Goal: Information Seeking & Learning: Find specific fact

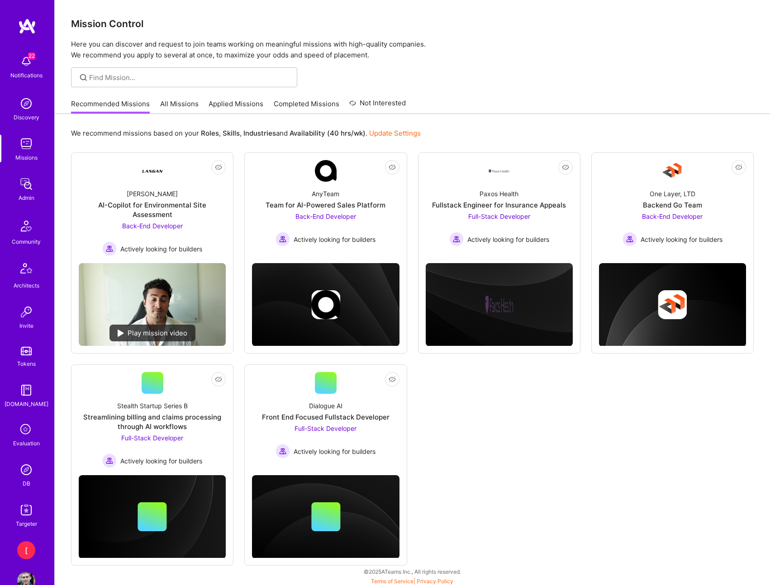
click at [27, 186] on img at bounding box center [26, 184] width 18 height 18
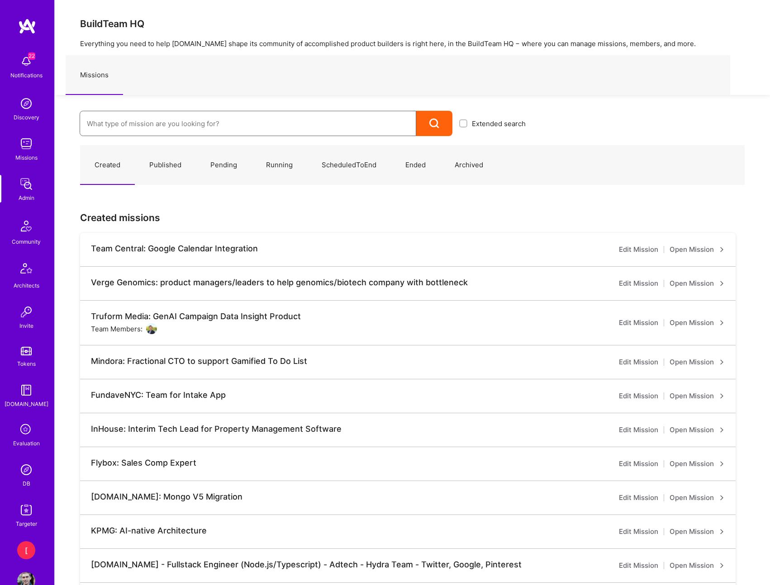
click at [278, 121] on input at bounding box center [248, 123] width 322 height 23
type input "ai solutions pro"
click at [194, 151] on link "A.Team: AI solutions program manager ( Published )" at bounding box center [306, 153] width 453 height 23
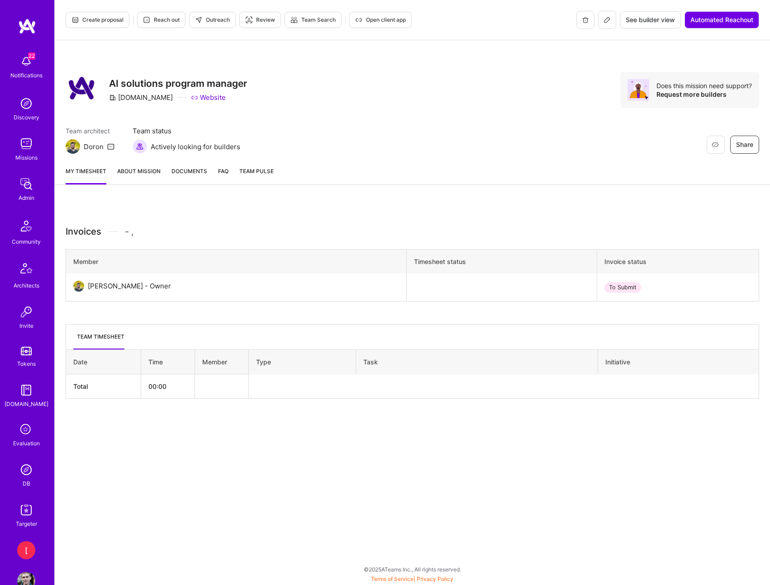
drag, startPoint x: 404, startPoint y: 152, endPoint x: 371, endPoint y: 136, distance: 37.4
click at [398, 150] on div "Team architect [PERSON_NAME] Team status Actively looking for builders Restore …" at bounding box center [413, 140] width 694 height 28
click at [651, 20] on span "See builder view" at bounding box center [650, 19] width 49 height 9
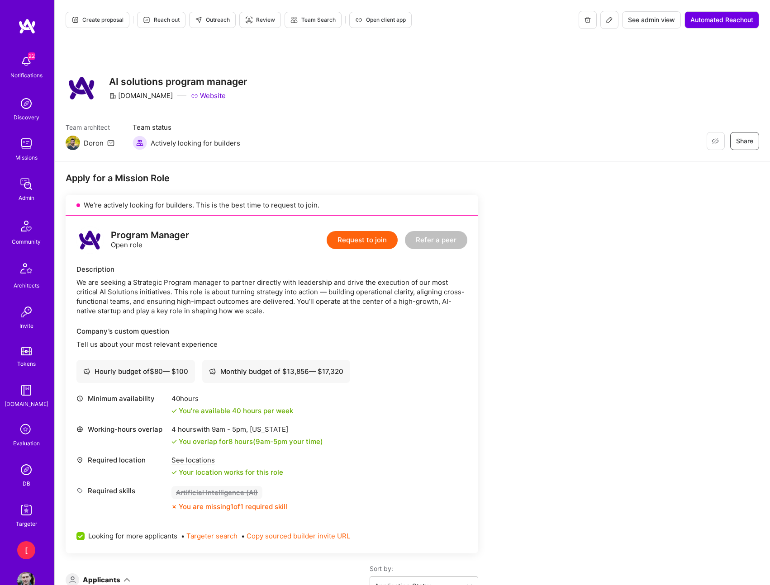
click at [607, 21] on icon at bounding box center [609, 19] width 7 height 7
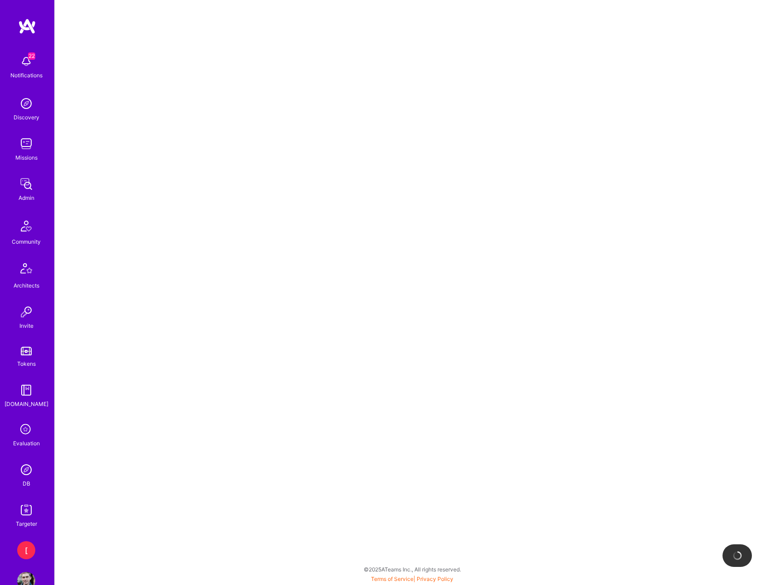
select select "Published"
select select "Collect"
select select "BiWeekly"
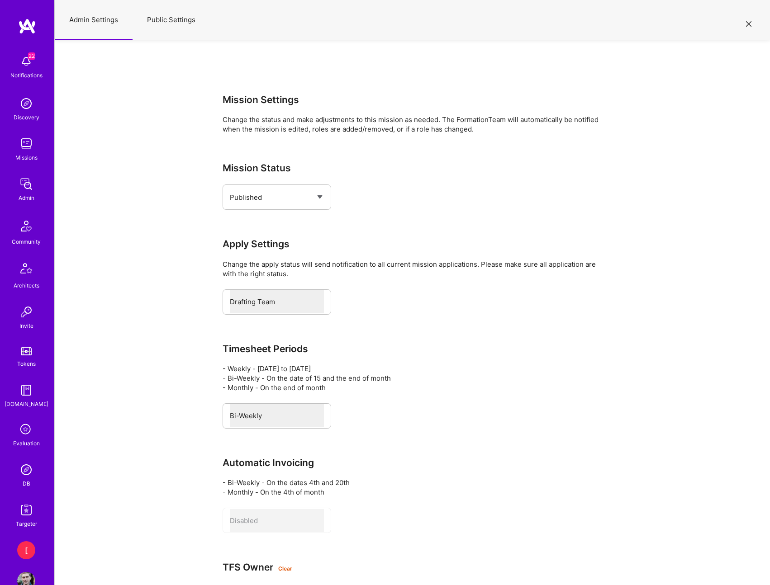
click at [172, 20] on button "Public Settings" at bounding box center [171, 20] width 77 height 40
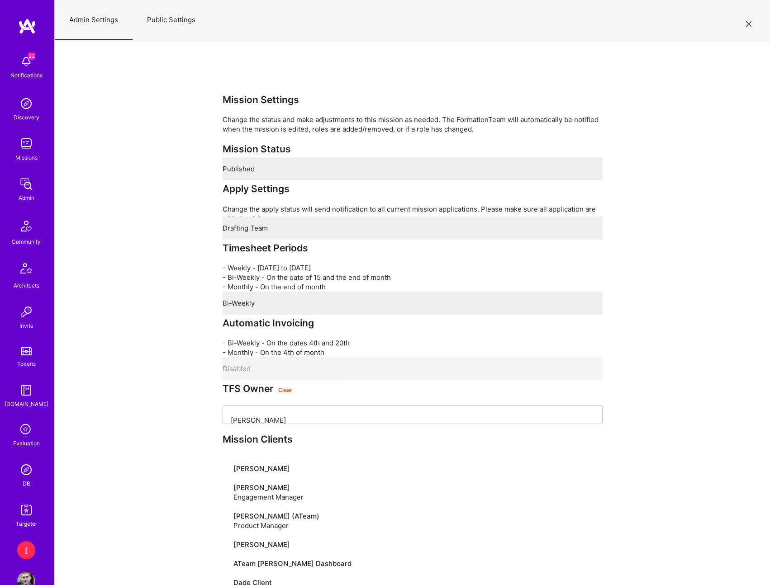
select select "All"
select select "Open"
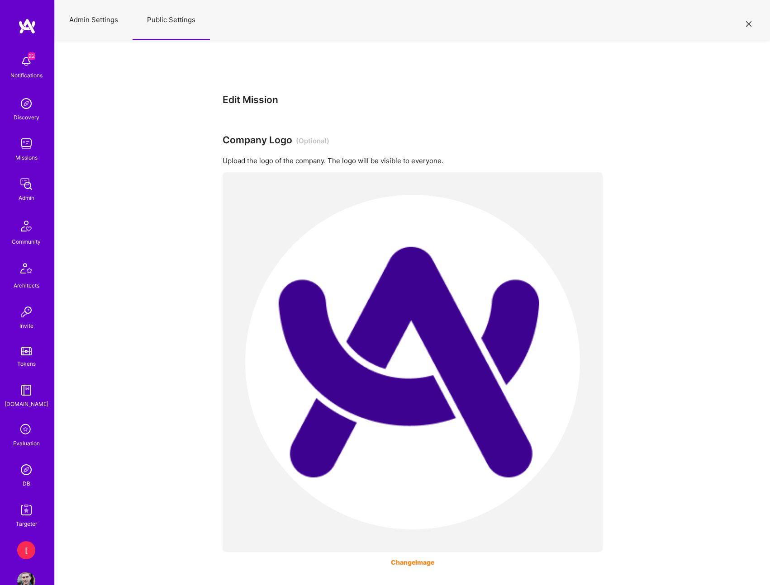
click at [99, 21] on button "Admin Settings" at bounding box center [94, 20] width 78 height 40
select select "Published"
select select "Collect"
select select "BiWeekly"
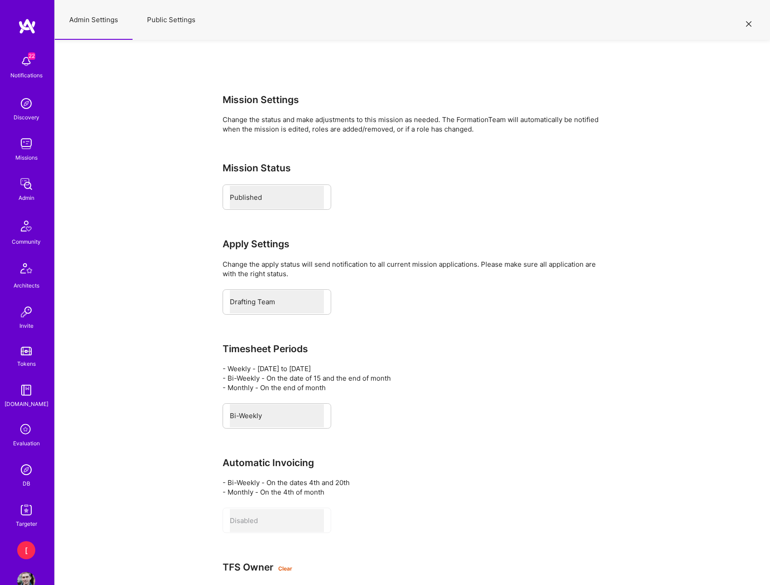
drag, startPoint x: 154, startPoint y: 17, endPoint x: 769, endPoint y: 29, distance: 615.5
click at [164, 17] on button "Public Settings" at bounding box center [171, 20] width 77 height 40
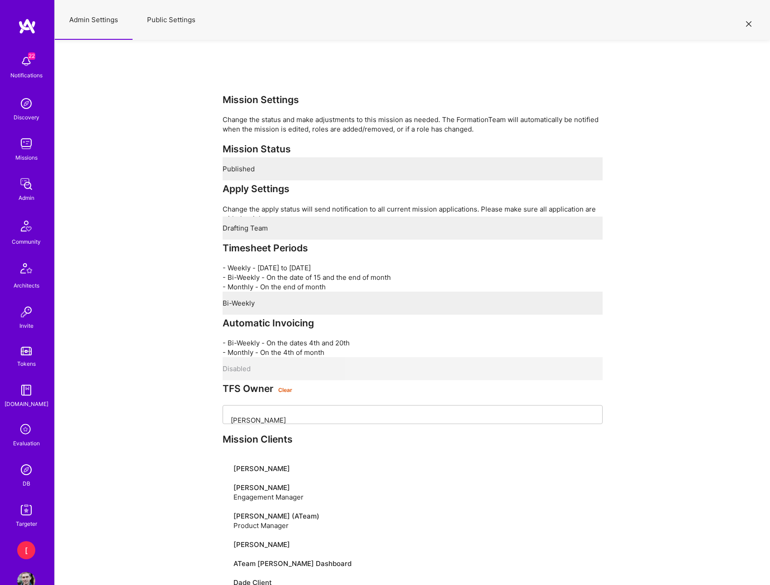
select select "All"
select select "Open"
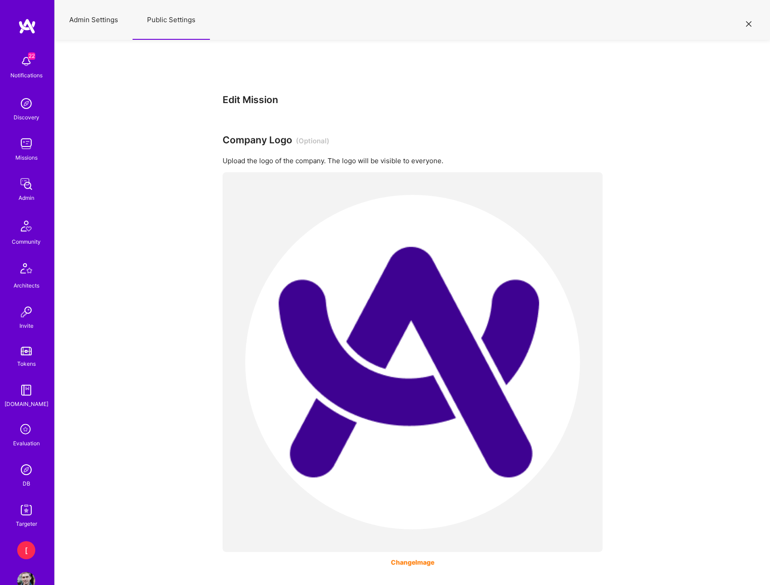
click at [745, 24] on button at bounding box center [748, 23] width 11 height 15
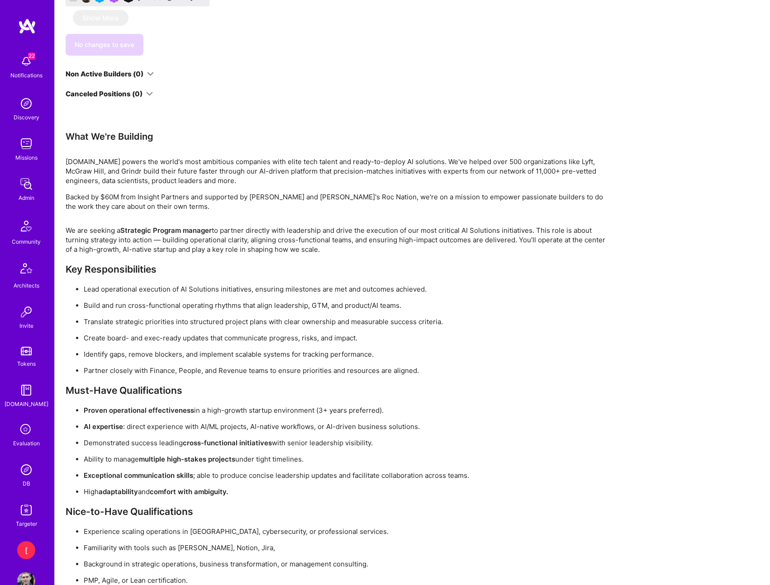
scroll to position [270, 0]
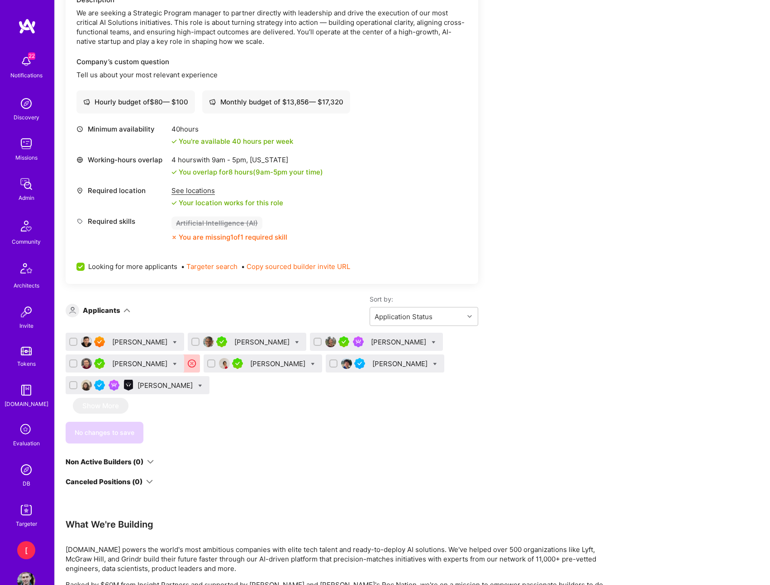
click at [82, 342] on img at bounding box center [86, 342] width 11 height 11
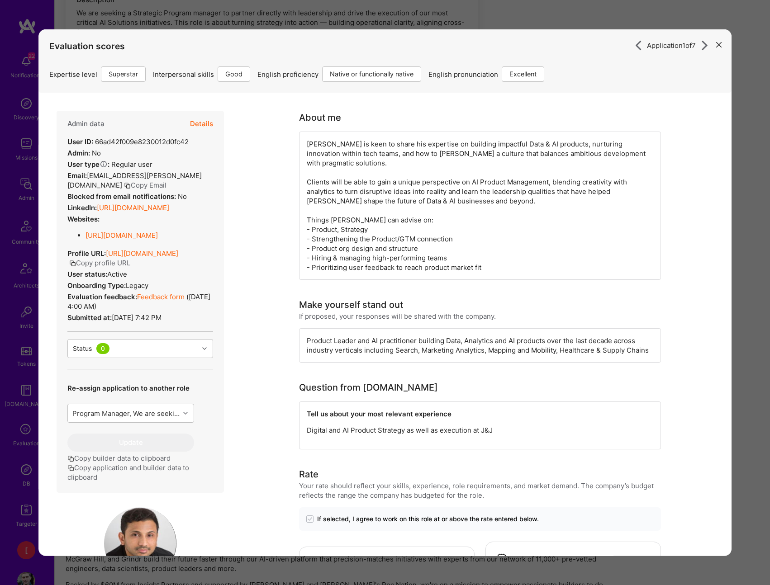
click at [722, 46] on button "modal" at bounding box center [719, 44] width 11 height 15
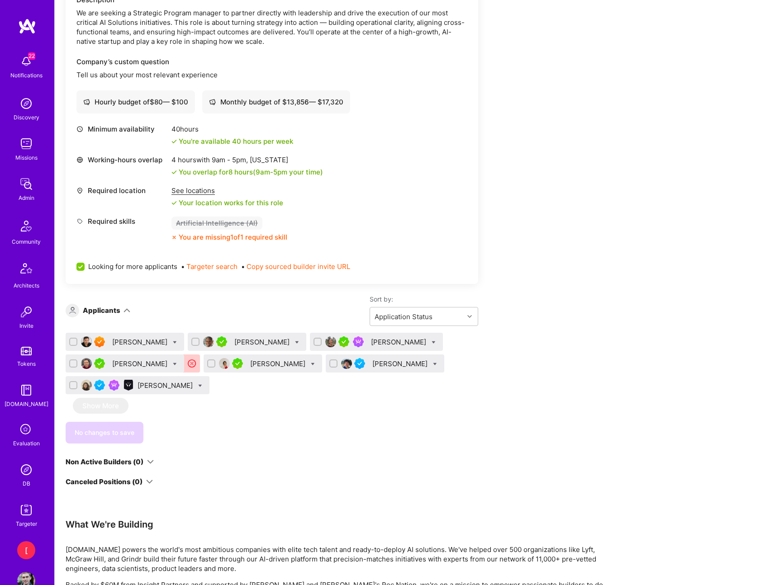
drag, startPoint x: 271, startPoint y: 440, endPoint x: 124, endPoint y: 371, distance: 162.7
click at [244, 431] on div "No changes to save" at bounding box center [272, 433] width 413 height 22
click at [87, 342] on img at bounding box center [86, 342] width 11 height 11
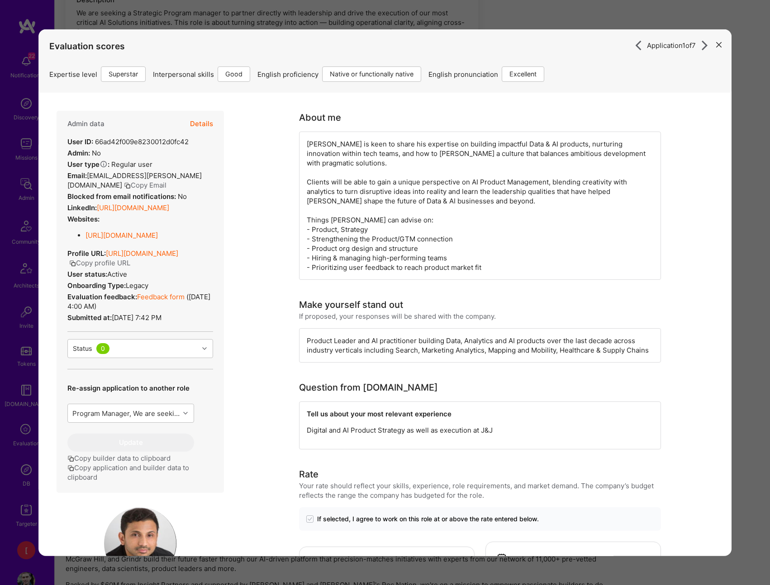
click at [720, 44] on icon "modal" at bounding box center [718, 44] width 5 height 5
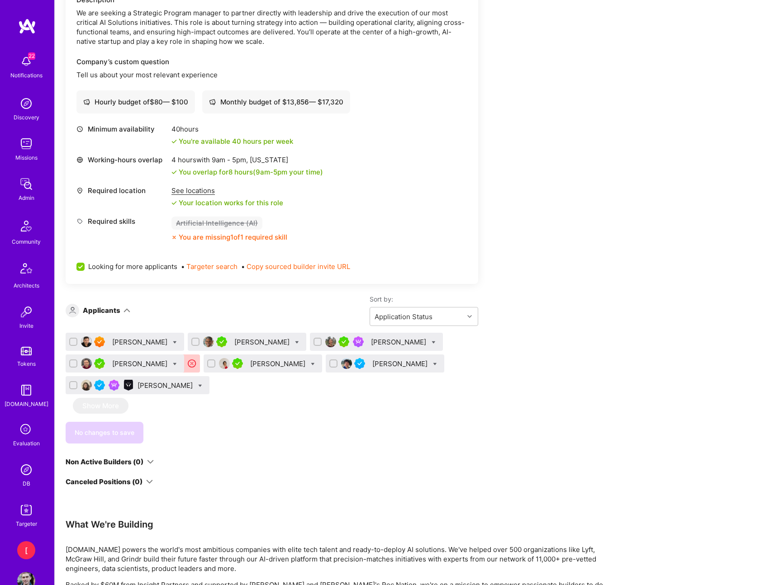
click at [144, 314] on div "Sort by: Application Status" at bounding box center [304, 310] width 348 height 31
click at [87, 344] on img at bounding box center [86, 342] width 11 height 11
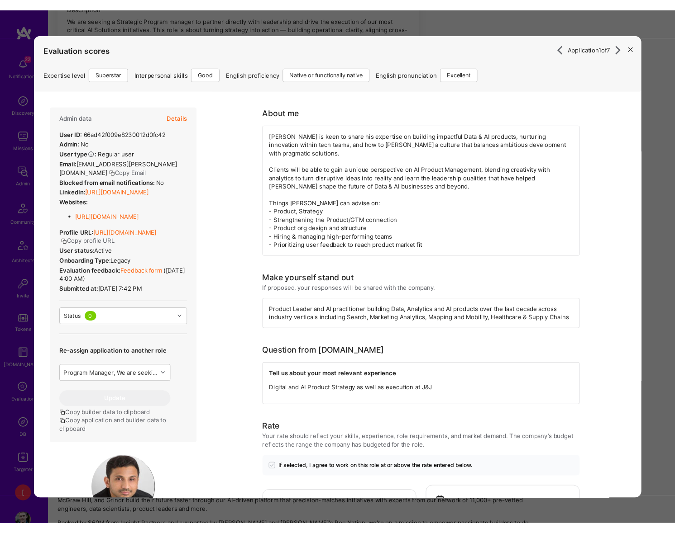
scroll to position [0, 0]
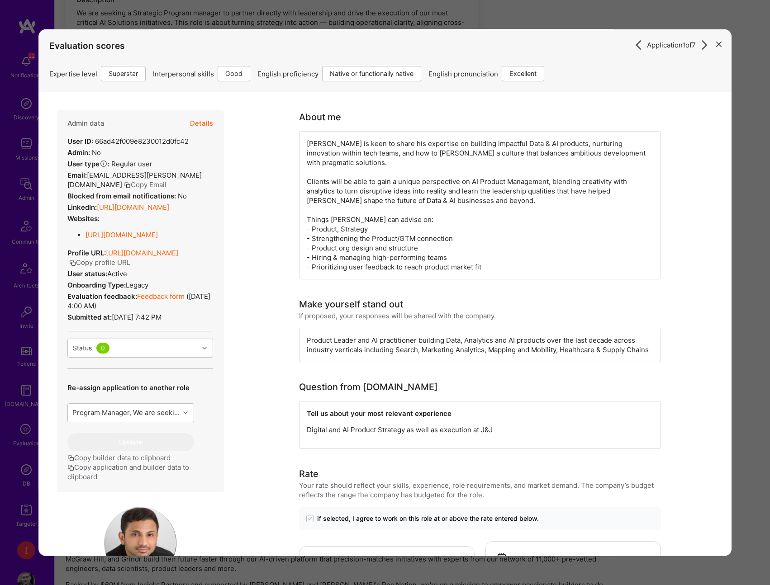
click at [718, 44] on icon "modal" at bounding box center [718, 43] width 5 height 5
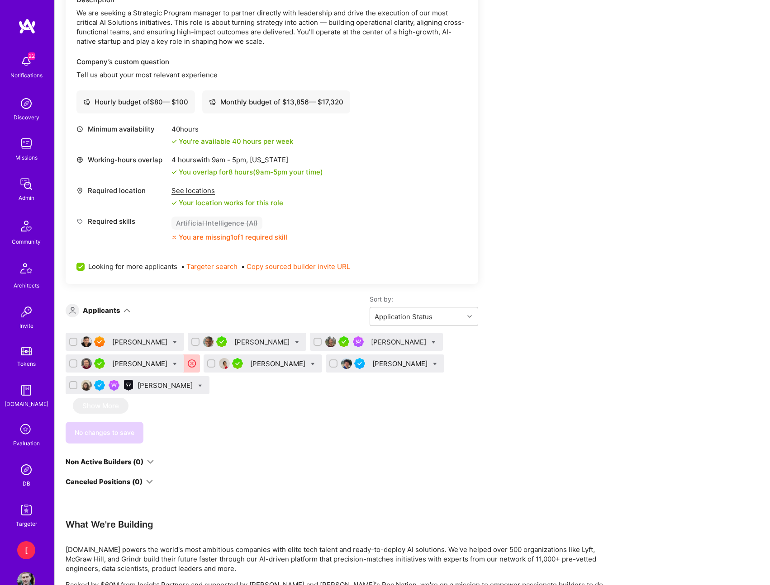
click at [135, 344] on div "[PERSON_NAME]" at bounding box center [140, 343] width 57 height 10
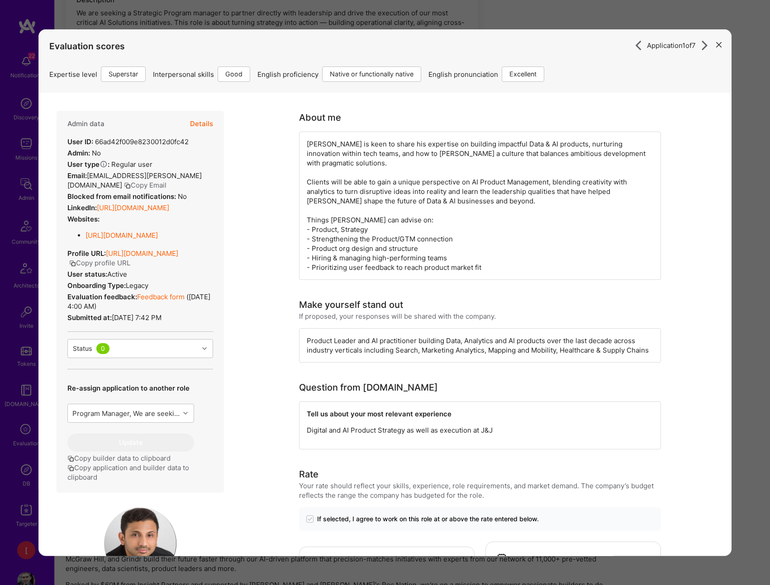
click at [719, 46] on icon "modal" at bounding box center [718, 44] width 5 height 5
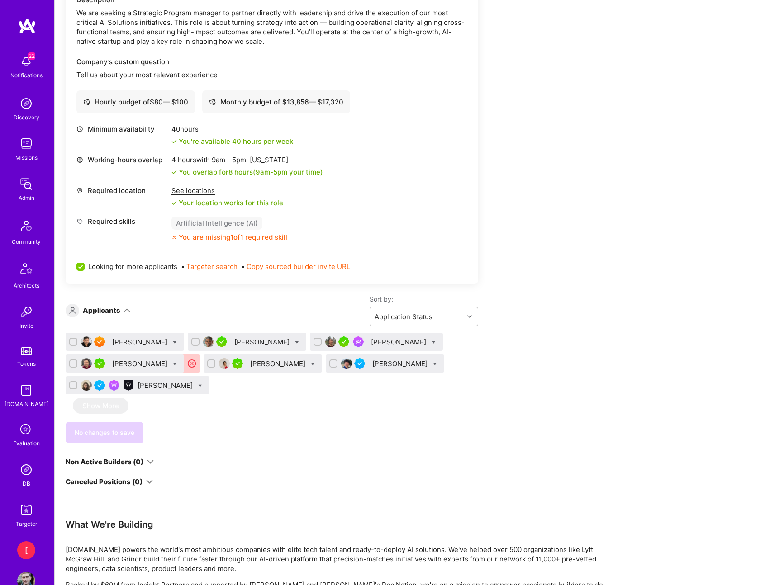
click at [181, 313] on div "Sort by: Application Status" at bounding box center [304, 310] width 348 height 31
drag, startPoint x: 160, startPoint y: 343, endPoint x: 126, endPoint y: 341, distance: 34.0
click at [108, 340] on div "[PERSON_NAME]" at bounding box center [125, 342] width 119 height 18
copy div "[PERSON_NAME]"
click at [661, 161] on div "Apply for a Mission Role We’re actively looking for builders. This is the best …" at bounding box center [412, 471] width 715 height 1159
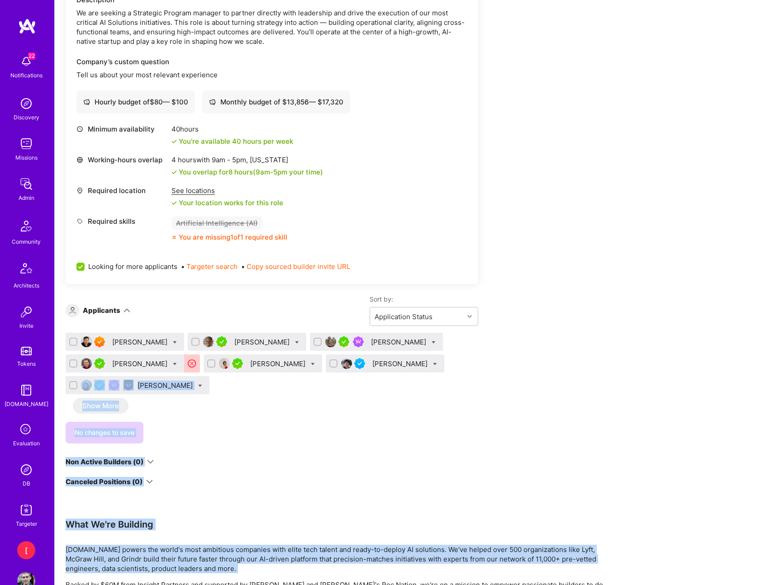
drag, startPoint x: 767, startPoint y: 578, endPoint x: 678, endPoint y: 366, distance: 229.7
click at [668, 359] on div "Apply for a Mission Role We’re actively looking for builders. This is the best …" at bounding box center [412, 471] width 715 height 1159
click at [669, 453] on div "Apply for a Mission Role We’re actively looking for builders. This is the best …" at bounding box center [412, 471] width 715 height 1159
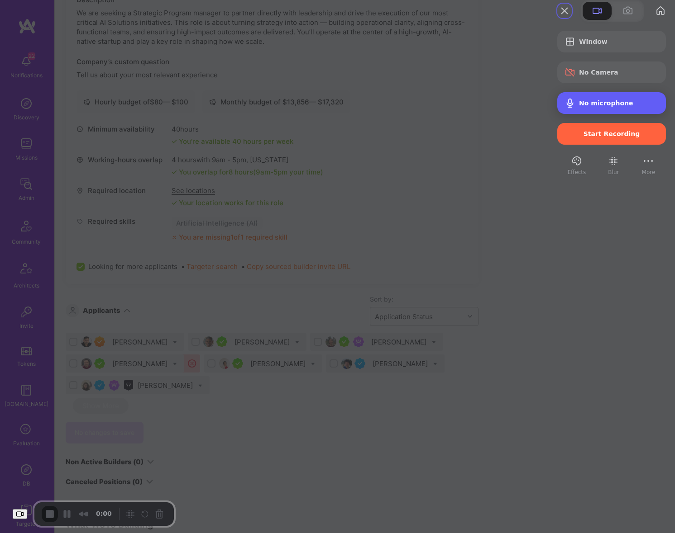
click at [600, 107] on span "No microphone" at bounding box center [606, 103] width 54 height 7
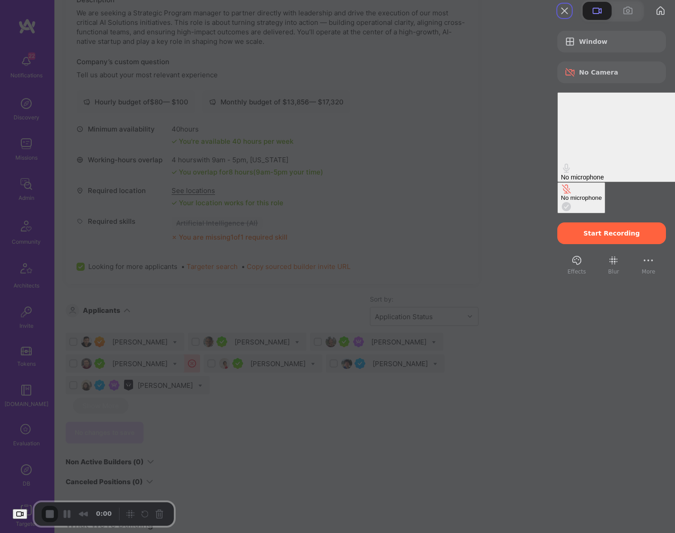
click at [598, 174] on span "No microphone" at bounding box center [582, 177] width 43 height 7
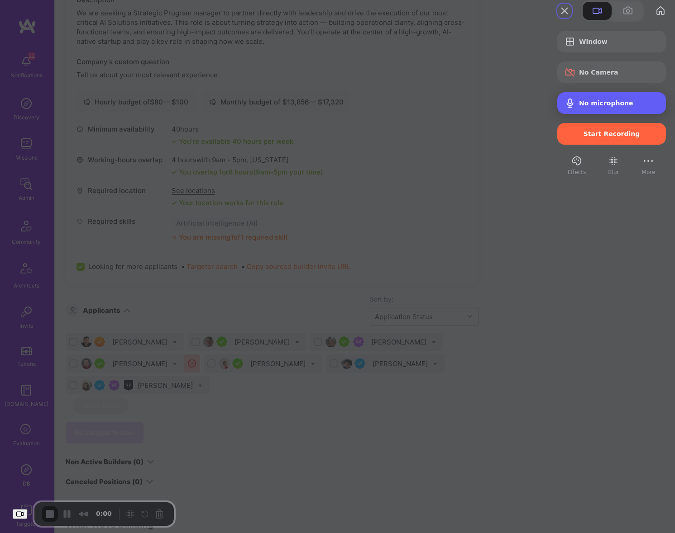
click at [600, 107] on span "No microphone" at bounding box center [606, 103] width 54 height 7
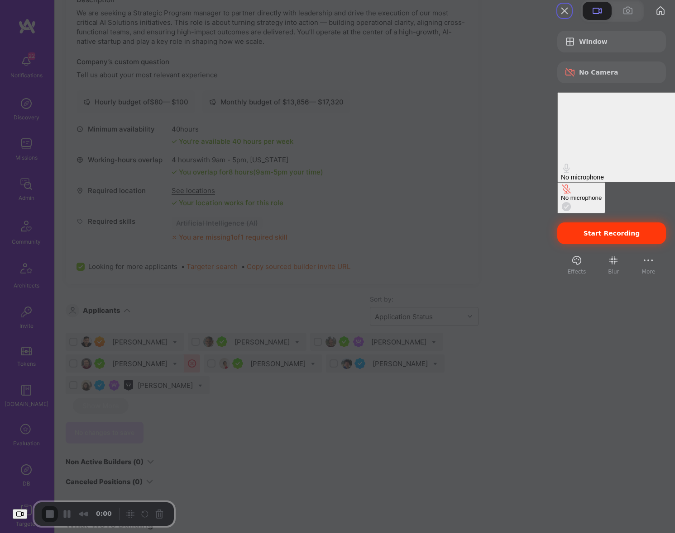
click at [613, 223] on div "Start Recording" at bounding box center [611, 234] width 109 height 22
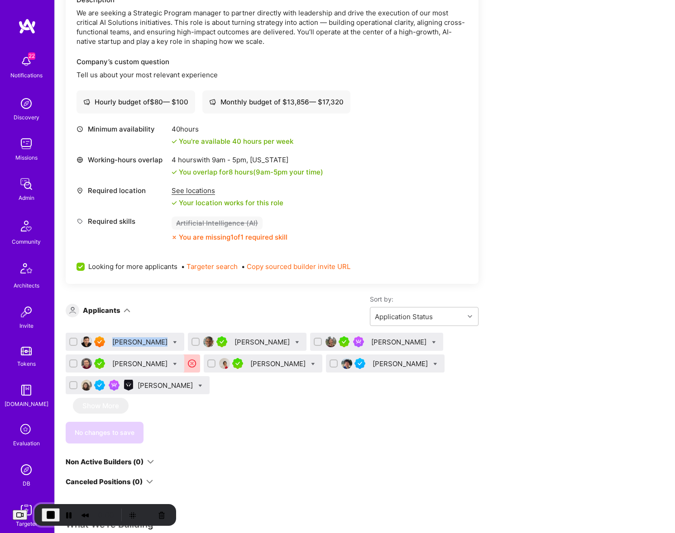
drag, startPoint x: 160, startPoint y: 343, endPoint x: 113, endPoint y: 343, distance: 47.5
click at [113, 343] on div "[PERSON_NAME]" at bounding box center [140, 343] width 57 height 10
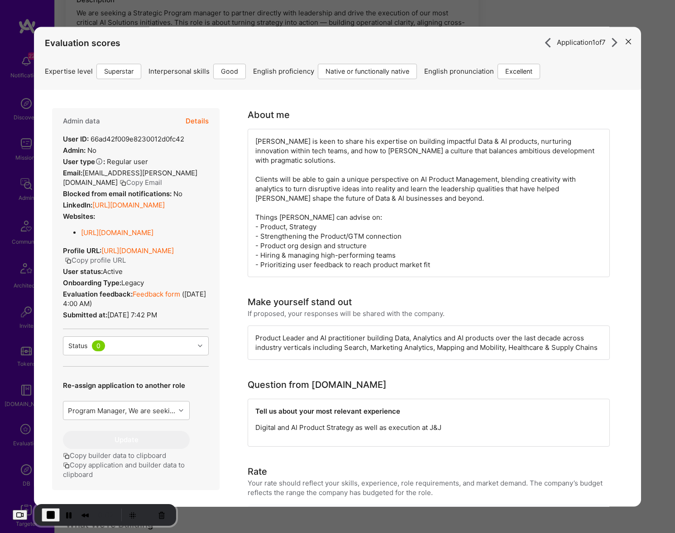
click at [628, 41] on icon "modal" at bounding box center [627, 41] width 5 height 5
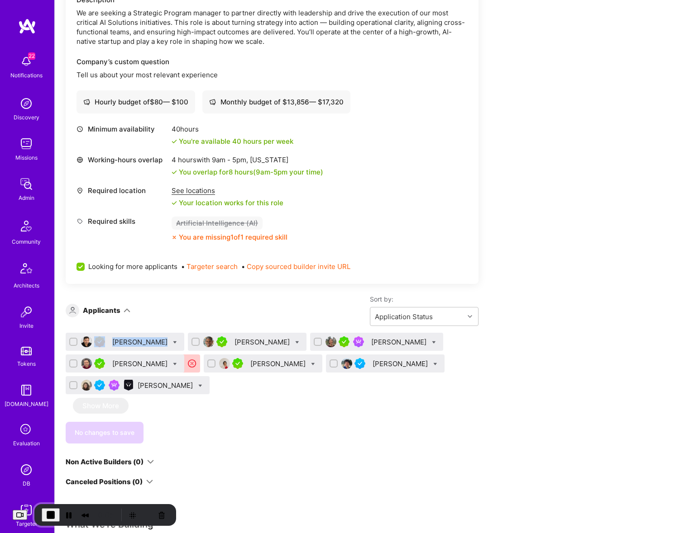
drag, startPoint x: 161, startPoint y: 342, endPoint x: 107, endPoint y: 341, distance: 53.9
click at [106, 341] on div "[PERSON_NAME]" at bounding box center [125, 342] width 119 height 18
copy div "[PERSON_NAME]"
click at [27, 469] on img at bounding box center [26, 470] width 18 height 18
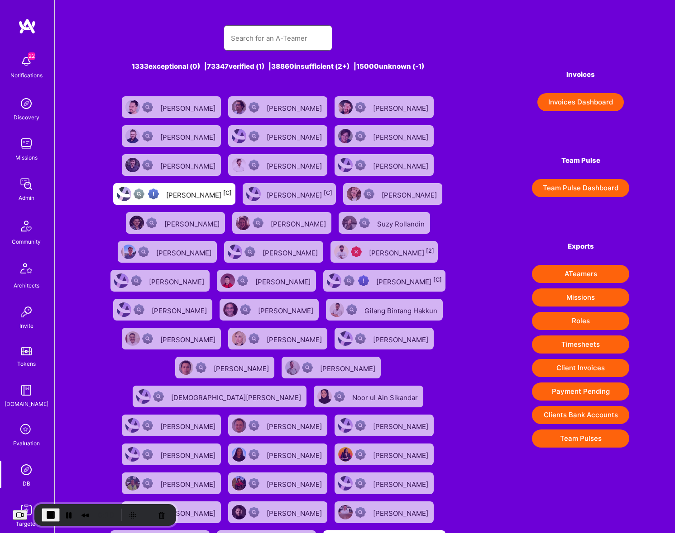
click at [283, 33] on input "text" at bounding box center [278, 38] width 94 height 23
paste input "[PERSON_NAME]"
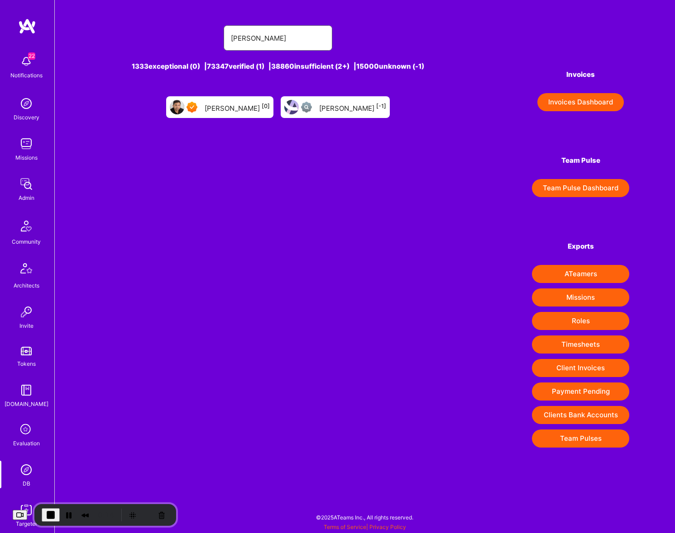
type input "[PERSON_NAME]"
click at [223, 109] on div "[PERSON_NAME] [0]" at bounding box center [237, 107] width 65 height 12
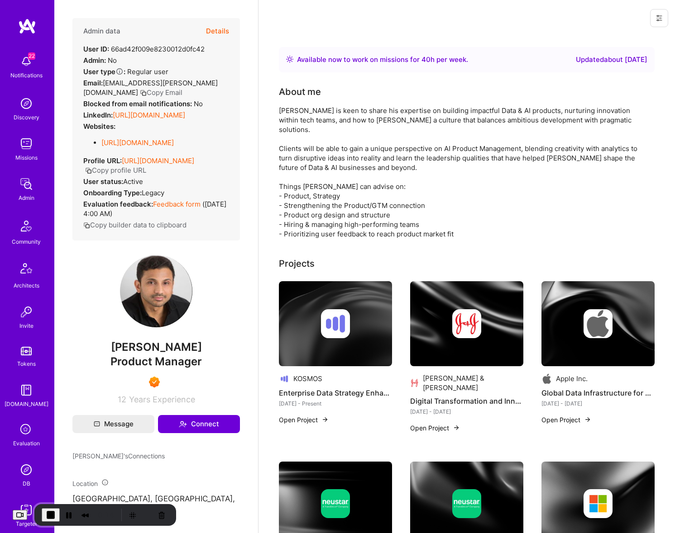
scroll to position [1, 0]
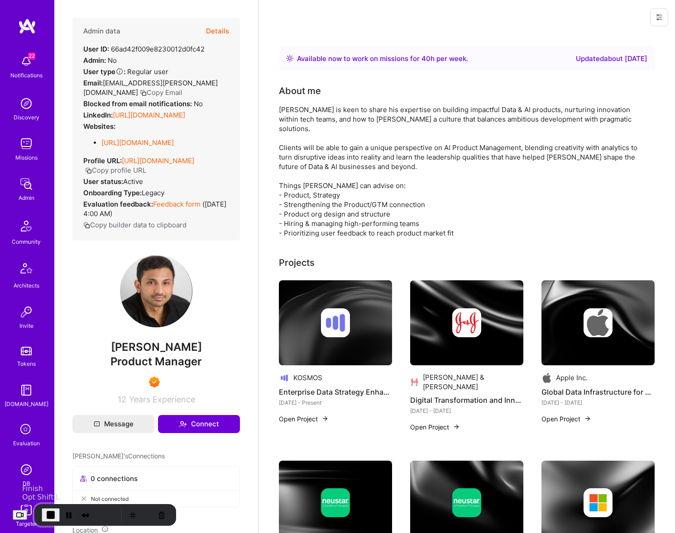
click at [56, 518] on span "End Recording" at bounding box center [50, 515] width 11 height 11
